Goal: Information Seeking & Learning: Get advice/opinions

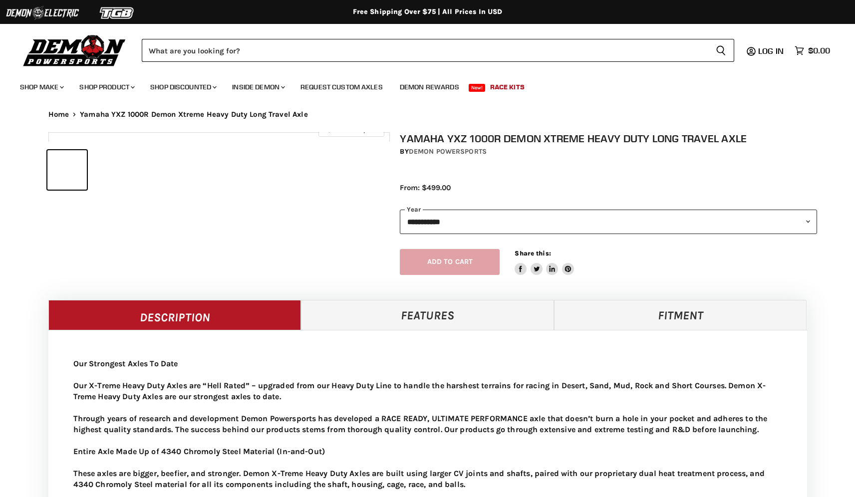
select select "******"
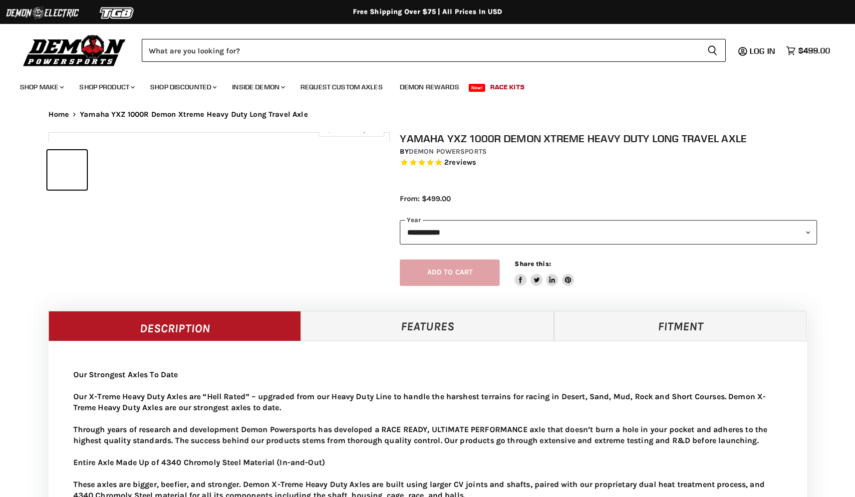
select select "******"
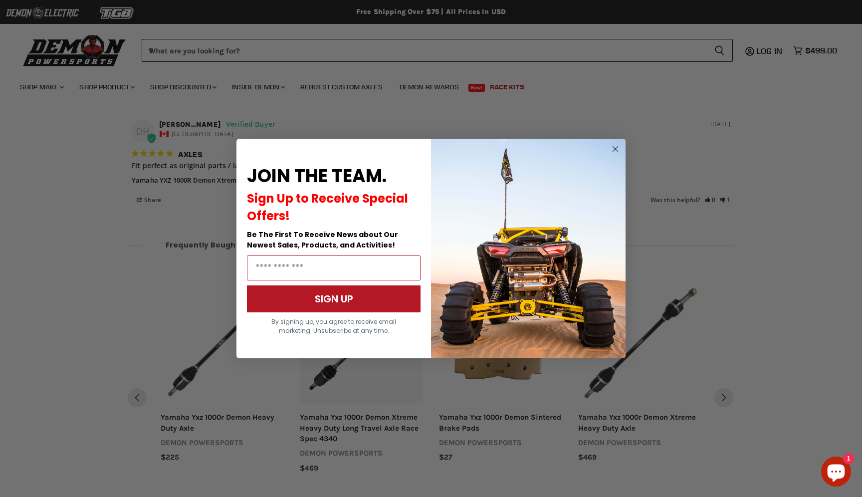
scroll to position [1272, 0]
